Goal: Check status: Check status

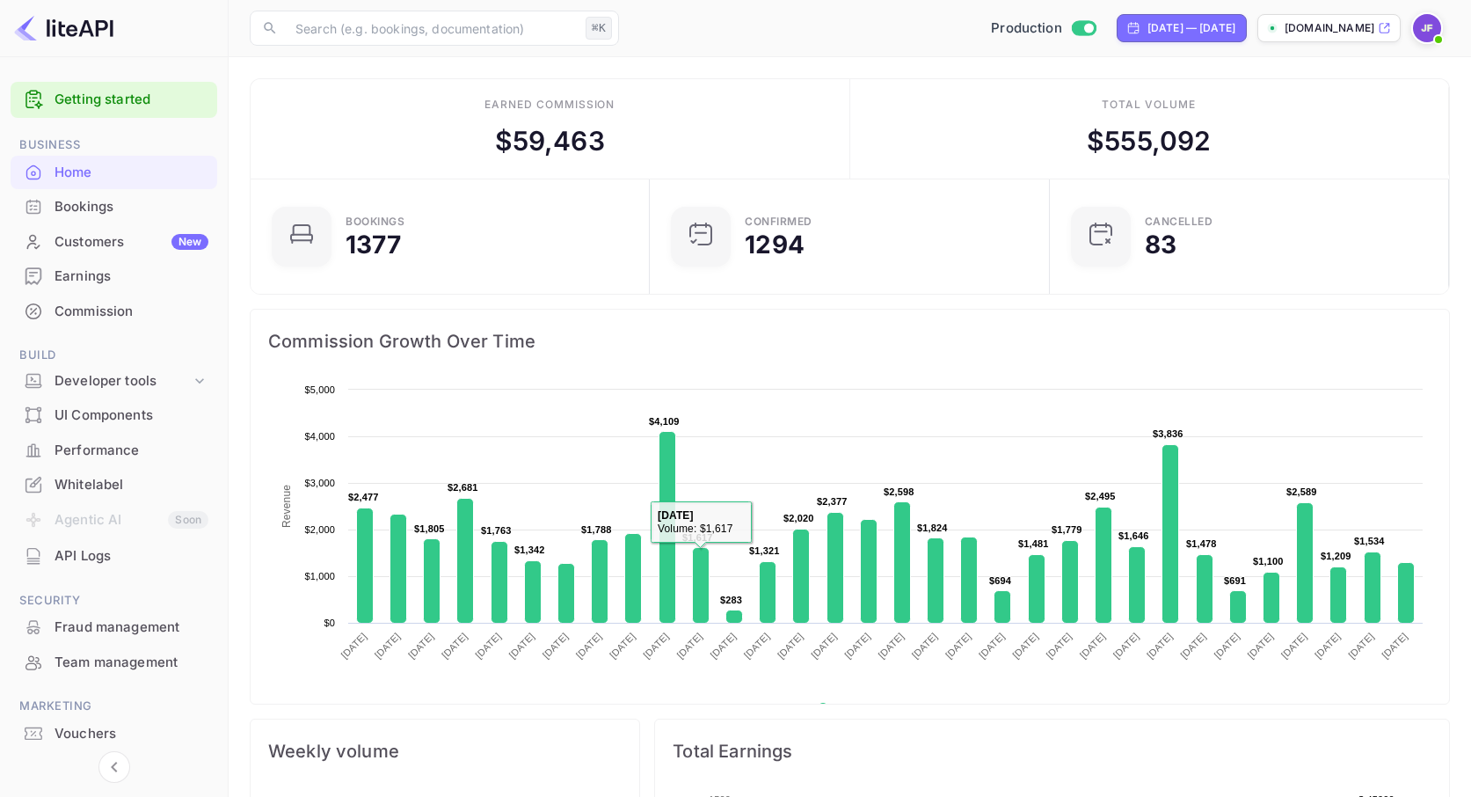
scroll to position [286, 389]
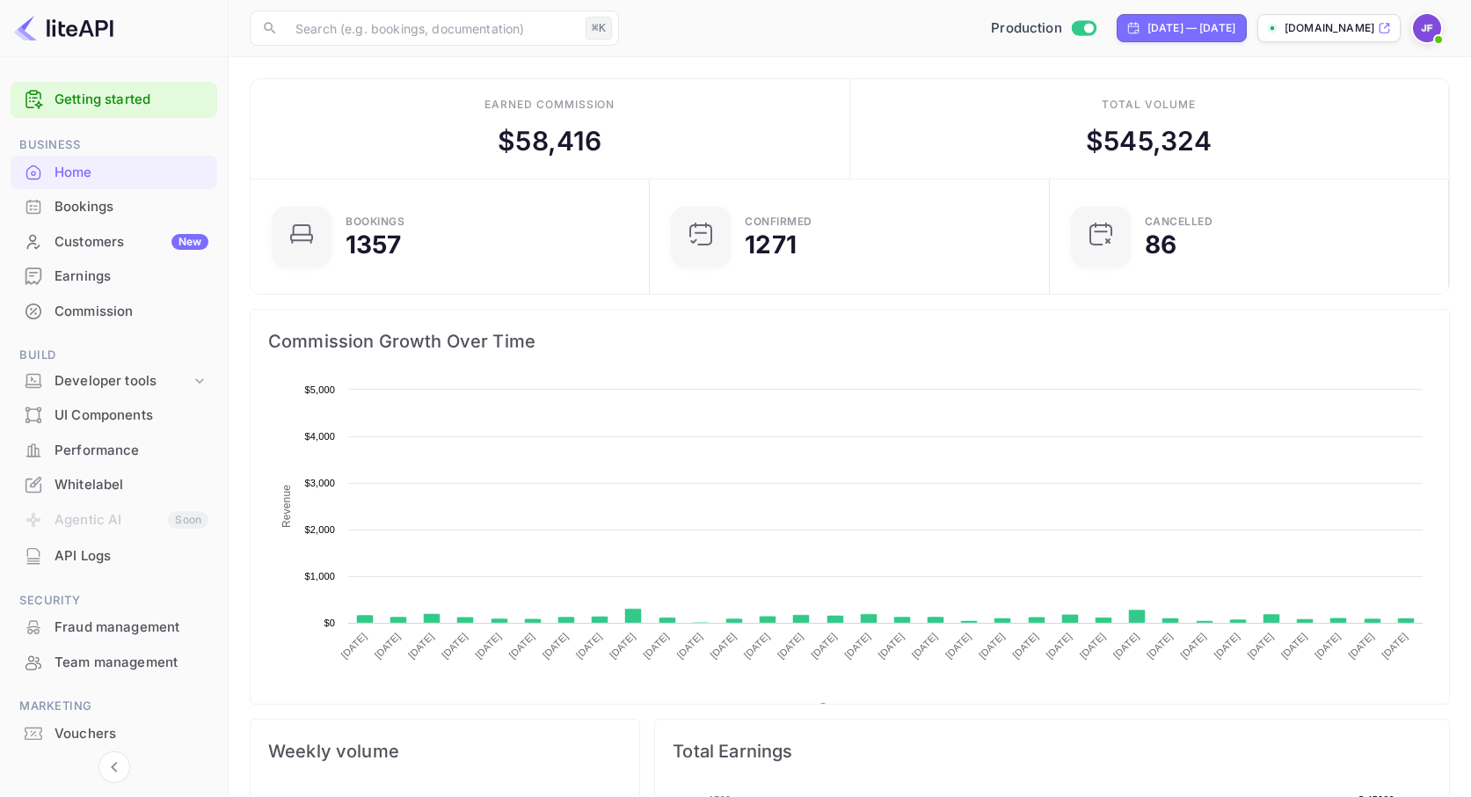
scroll to position [286, 389]
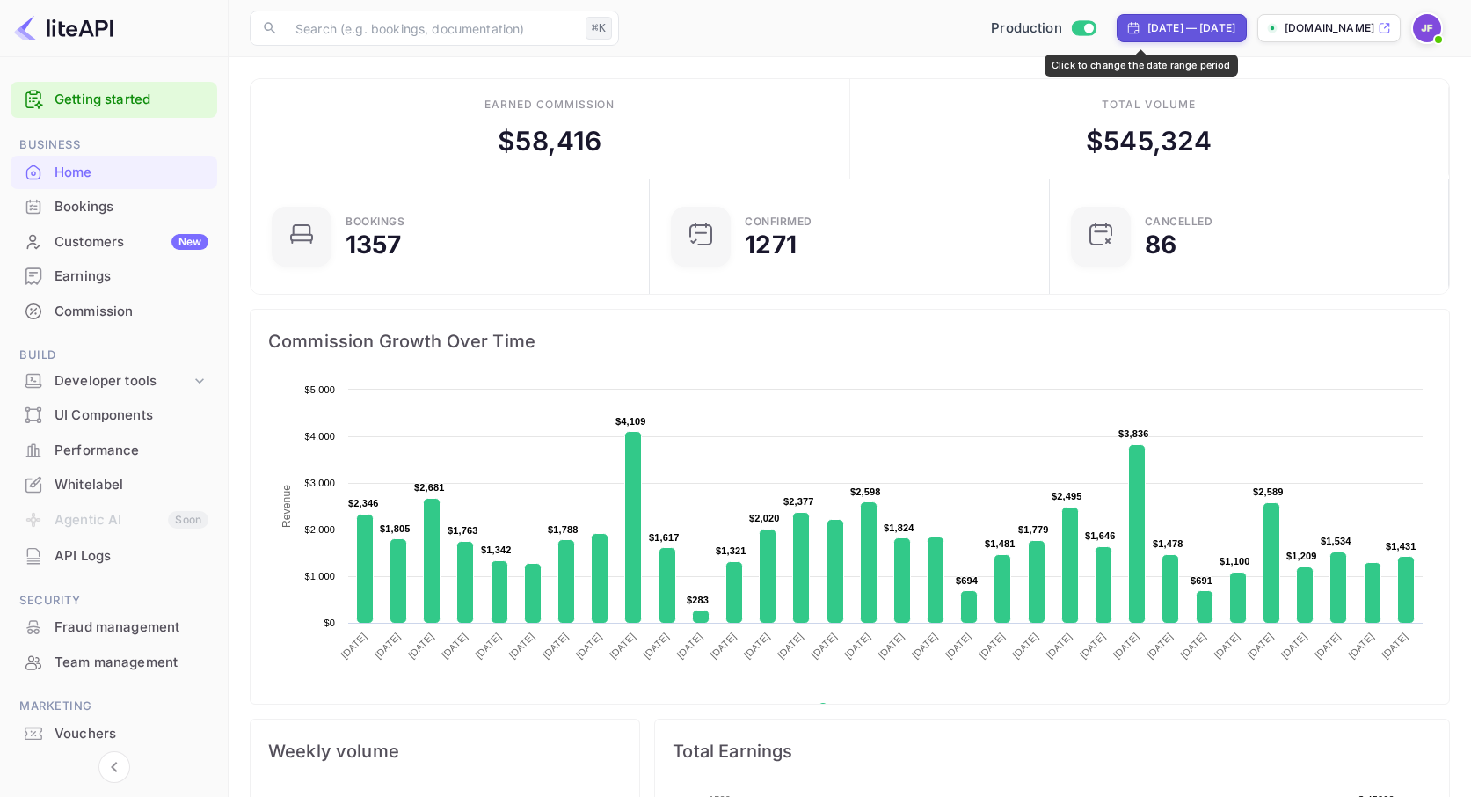
click at [1147, 25] on div "[DATE] — [DATE]" at bounding box center [1191, 28] width 88 height 16
select select "6"
select select "2025"
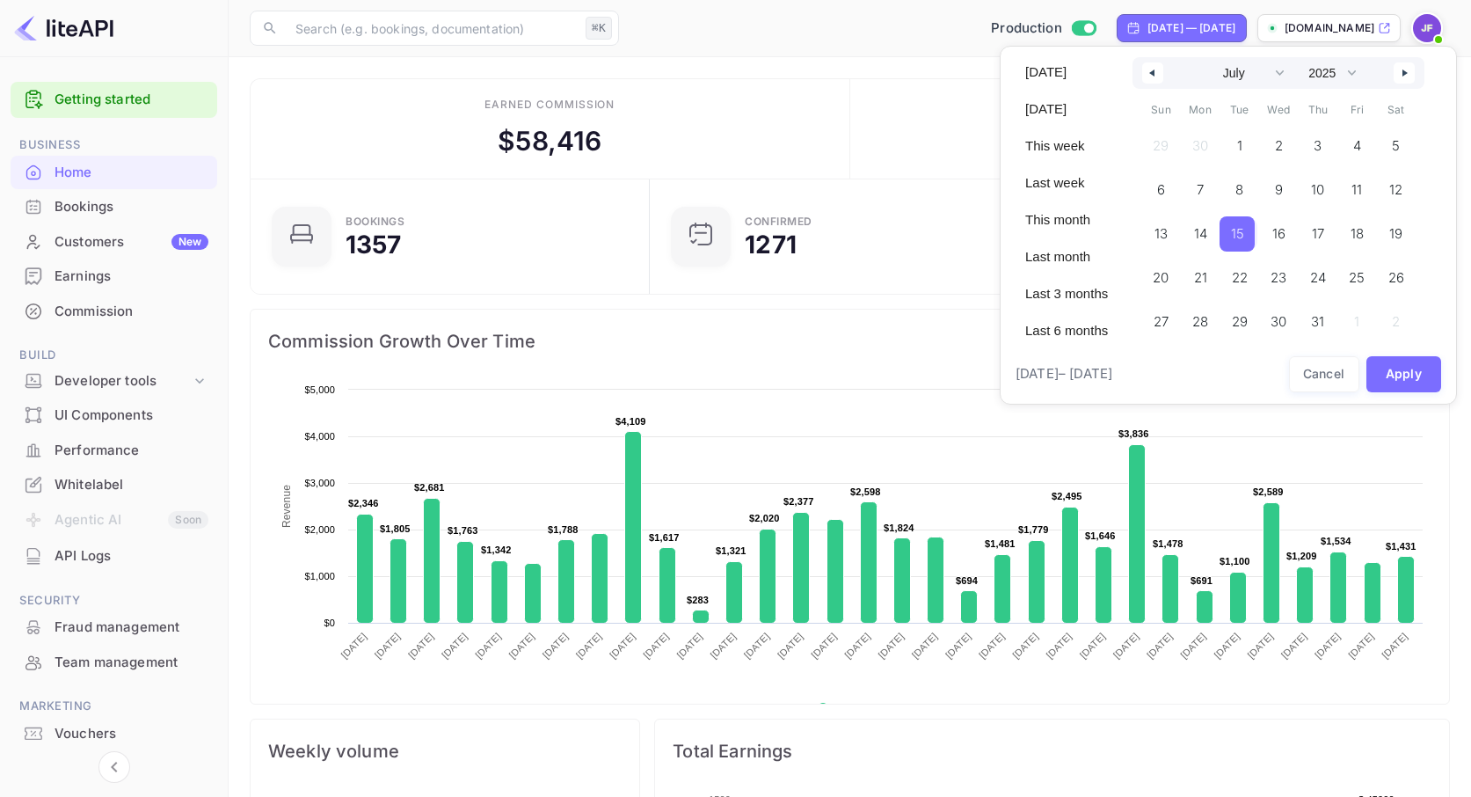
click at [1238, 229] on span "15" at bounding box center [1237, 233] width 35 height 35
click at [1411, 70] on icon "button" at bounding box center [1406, 72] width 9 height 7
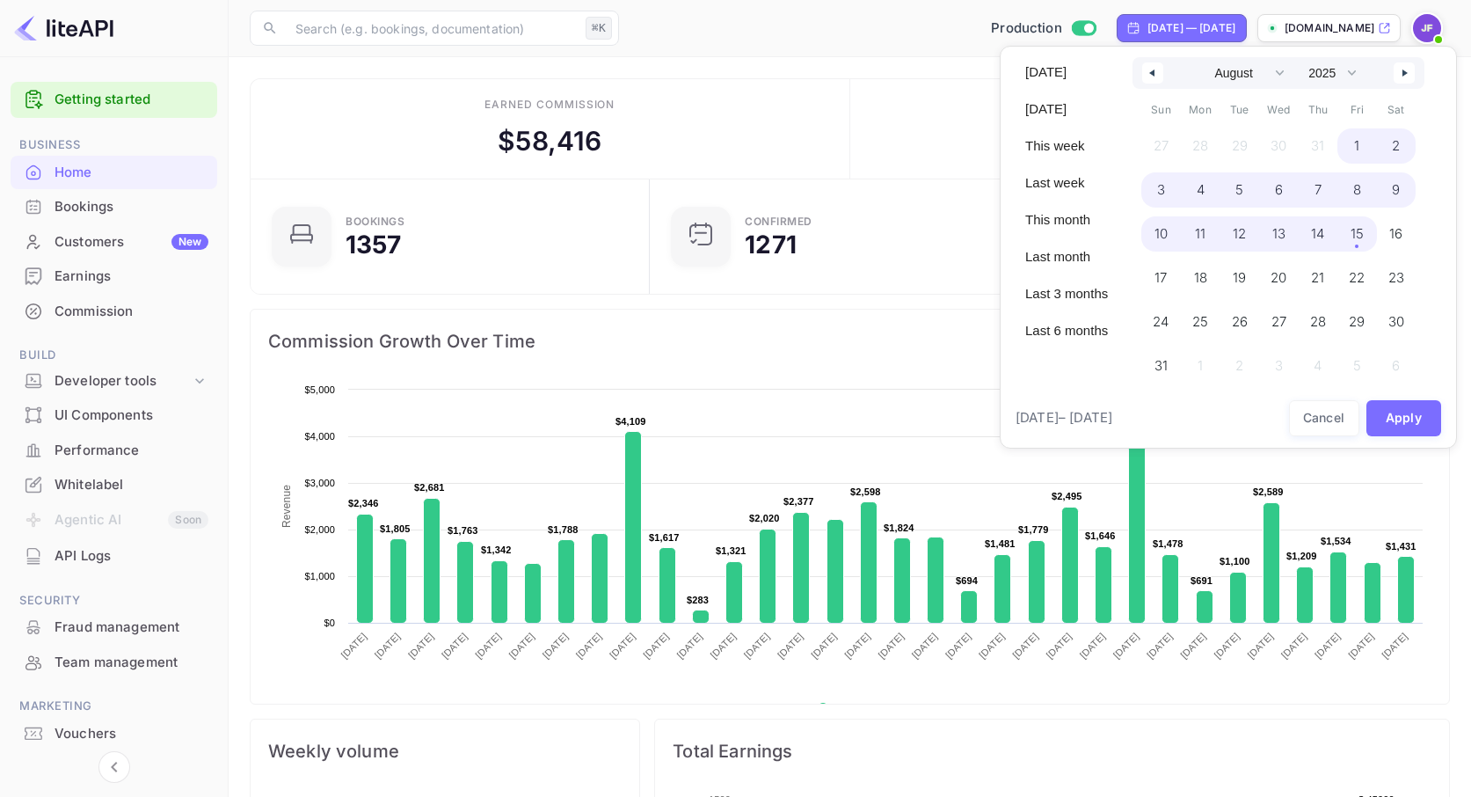
click at [1356, 240] on span "15" at bounding box center [1357, 233] width 40 height 35
select select "6"
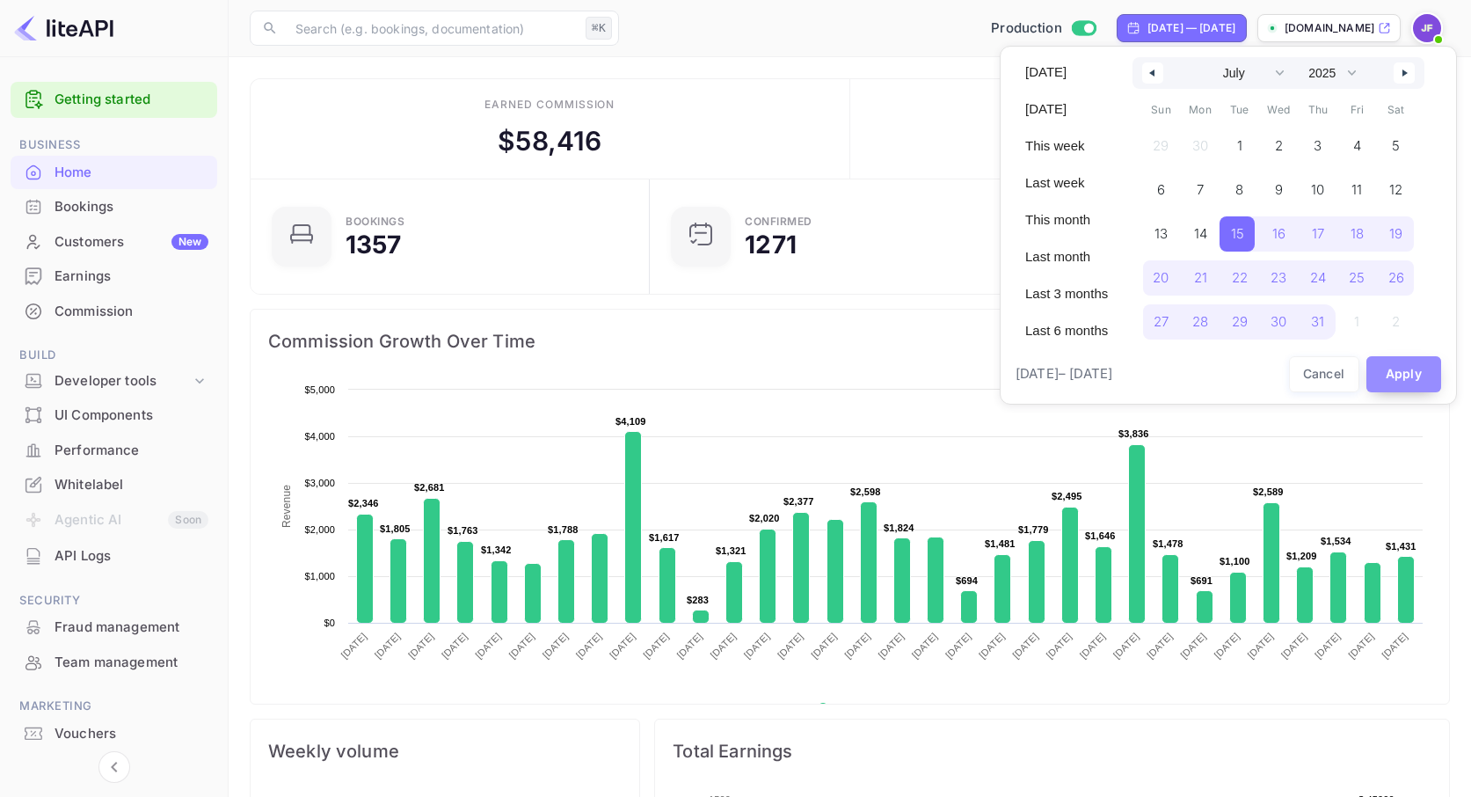
click at [1407, 379] on button "Apply" at bounding box center [1404, 374] width 76 height 36
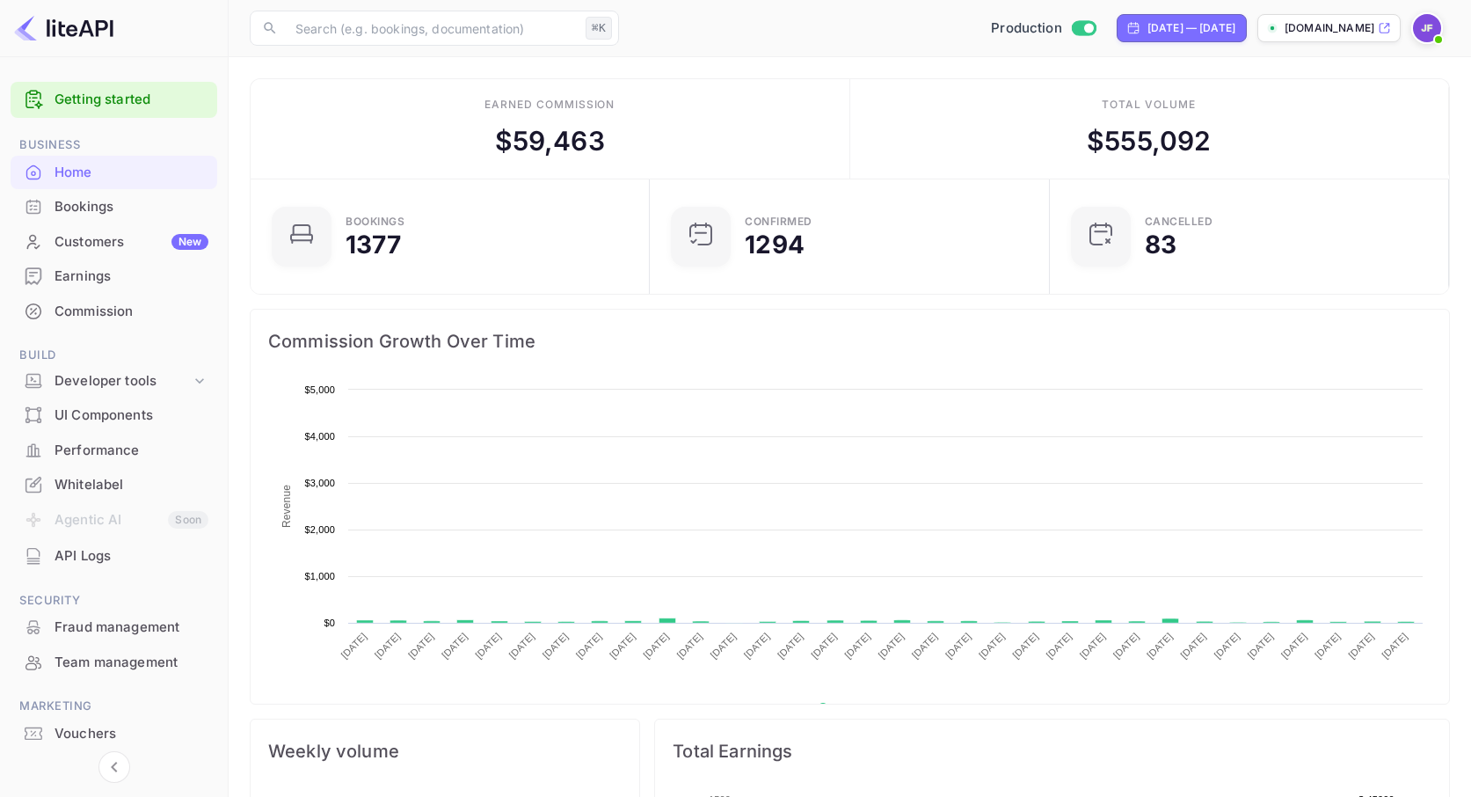
scroll to position [1, 0]
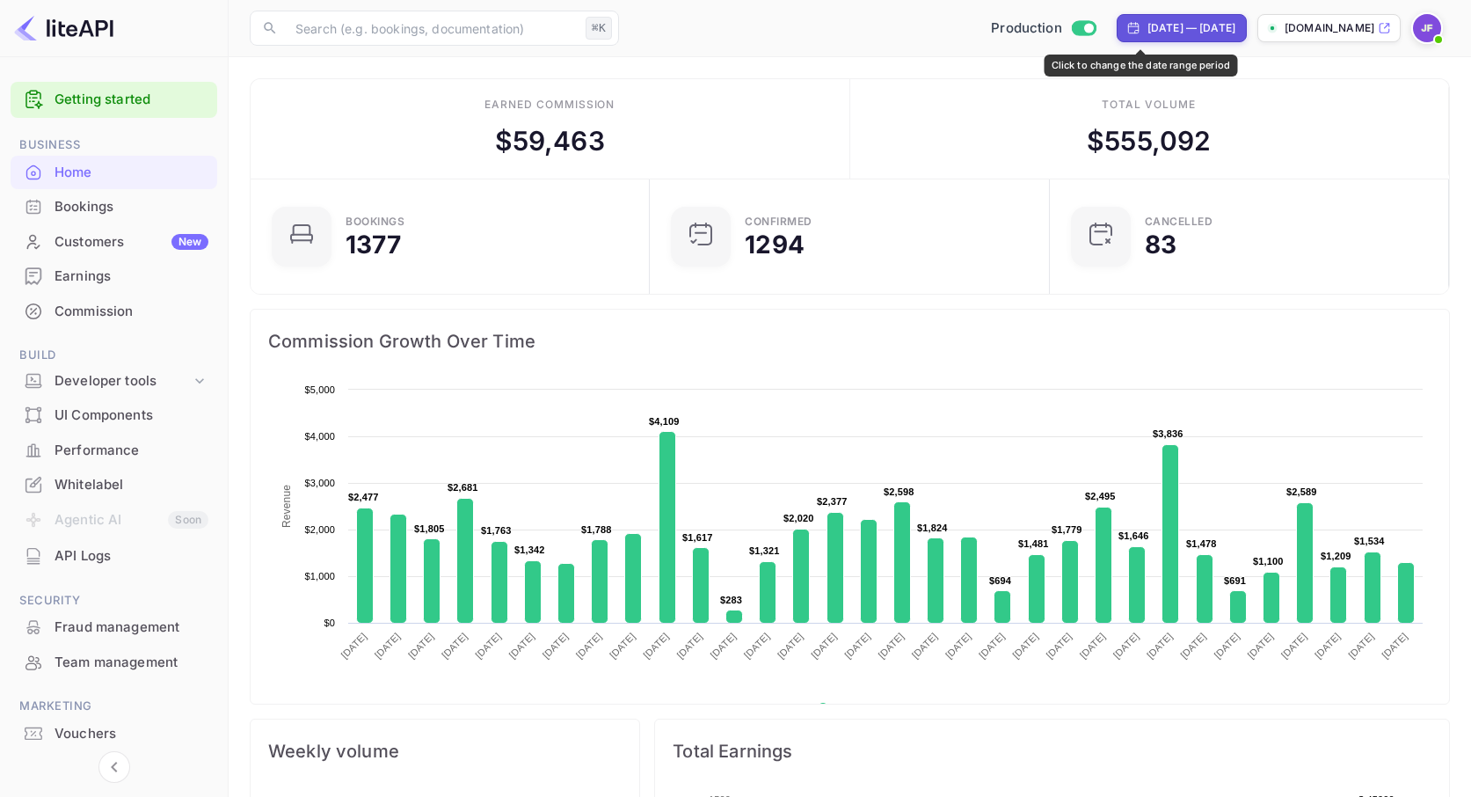
click at [1147, 23] on div "[DATE] — [DATE]" at bounding box center [1191, 28] width 88 height 16
select select "6"
select select "2025"
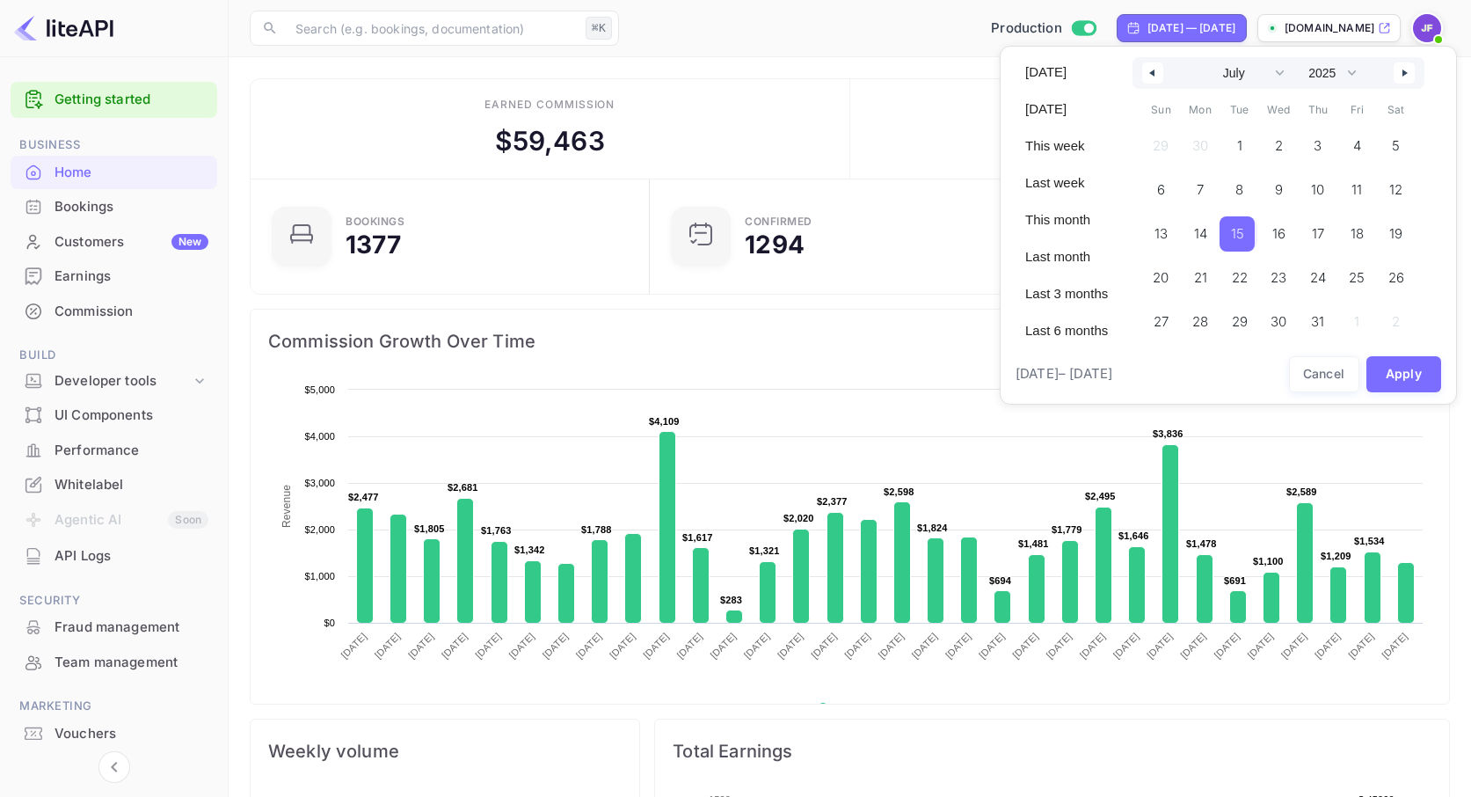
drag, startPoint x: 1251, startPoint y: 234, endPoint x: 1342, endPoint y: 173, distance: 109.0
click at [1251, 233] on span "15" at bounding box center [1237, 233] width 35 height 35
click at [1413, 69] on button "button" at bounding box center [1404, 72] width 21 height 21
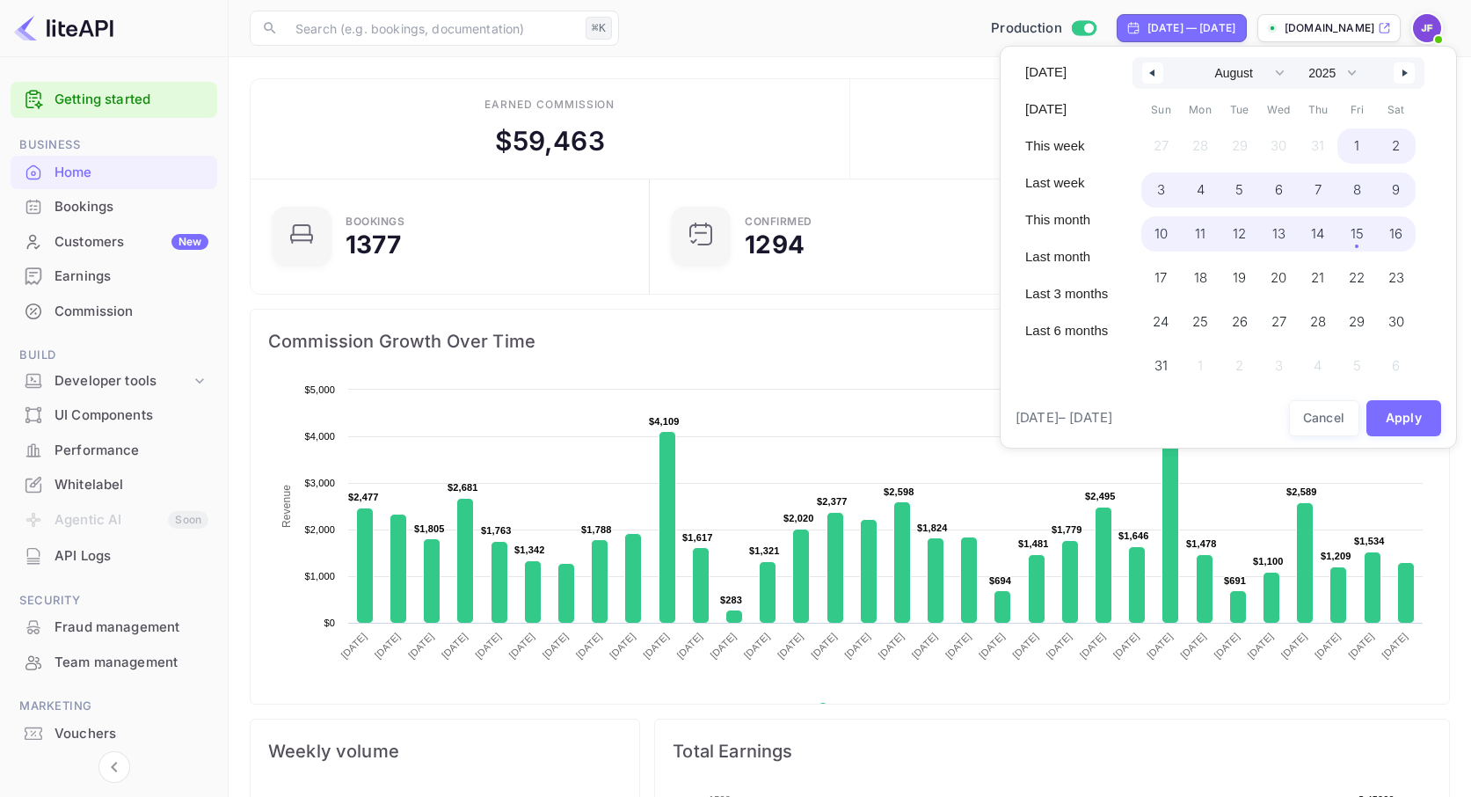
click at [1393, 235] on span "16" at bounding box center [1397, 233] width 40 height 35
select select "6"
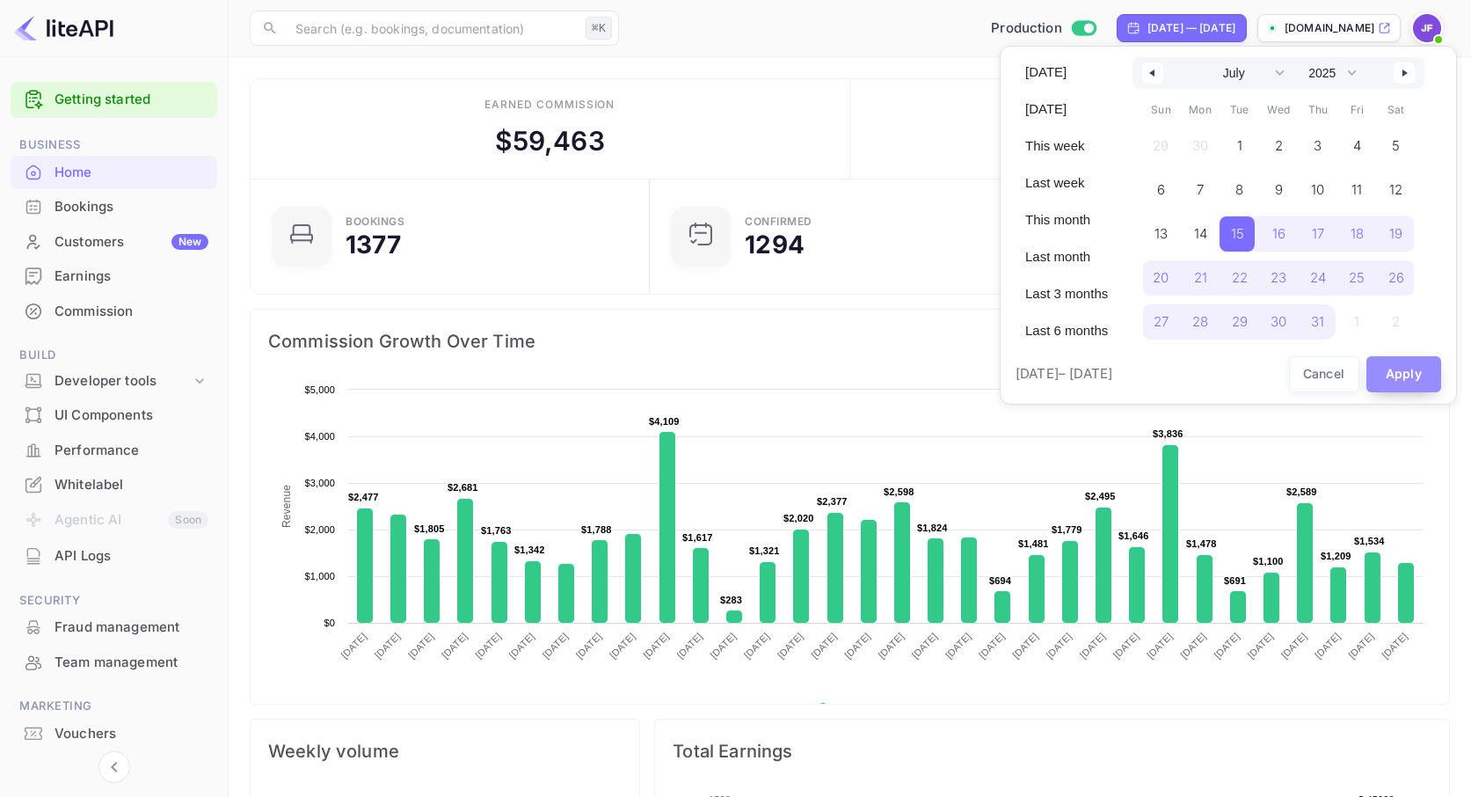
click at [1398, 375] on button "Apply" at bounding box center [1404, 374] width 76 height 36
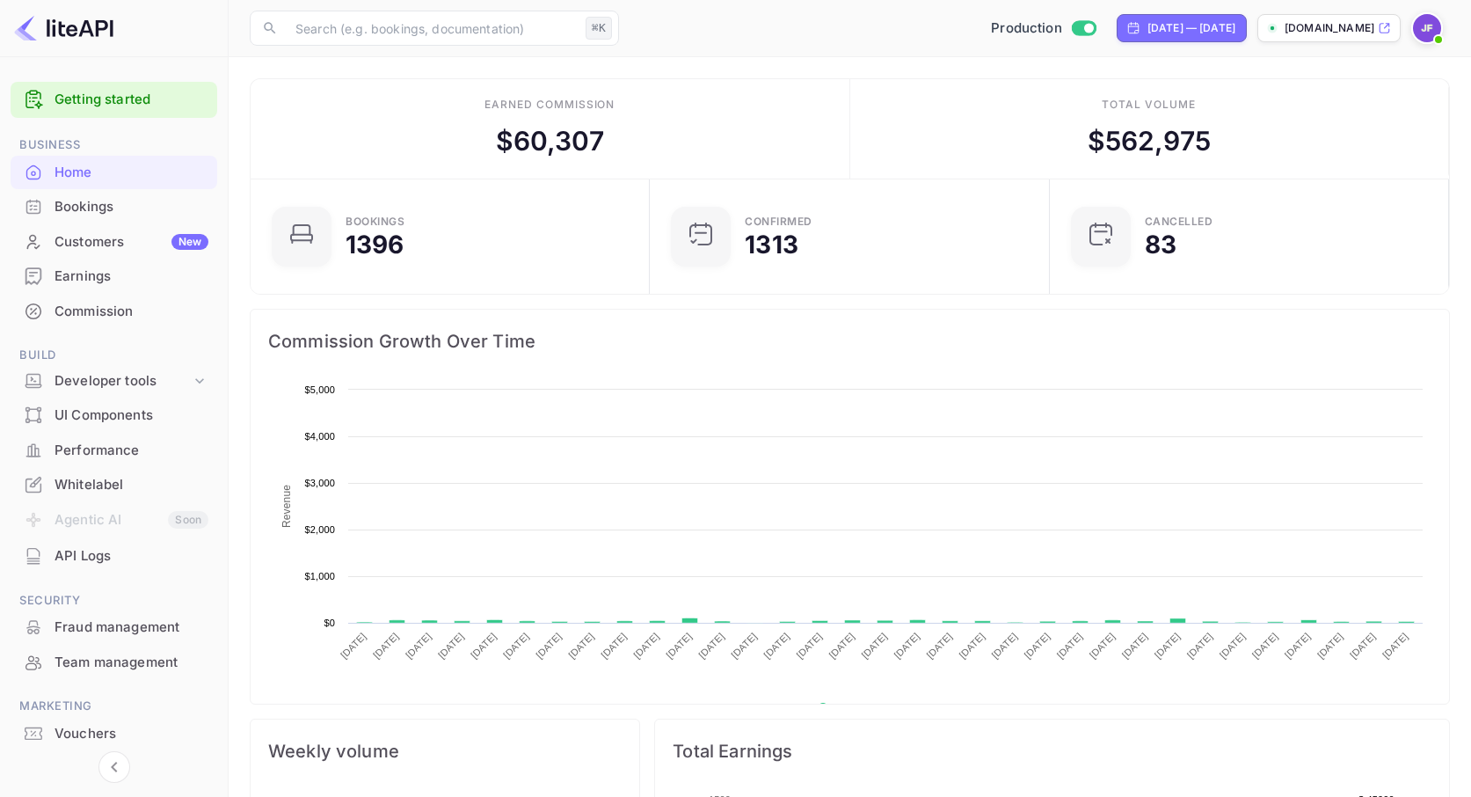
scroll to position [1, 0]
